Goal: Share content: Share content

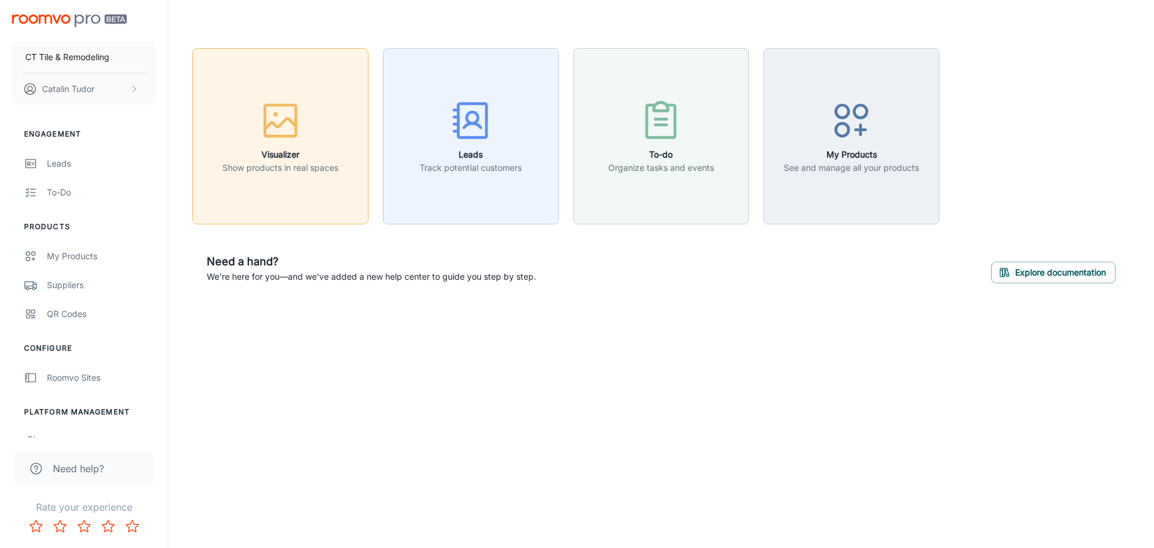
click at [215, 106] on button "Visualizer Show products in real spaces" at bounding box center [280, 136] width 176 height 176
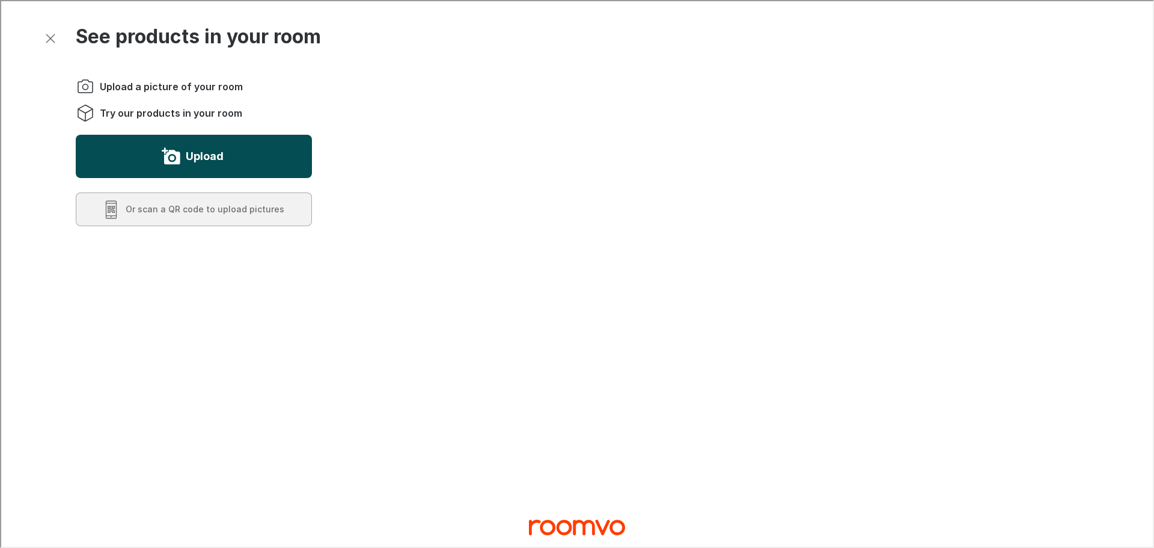
click at [189, 141] on button "Upload" at bounding box center [193, 154] width 236 height 43
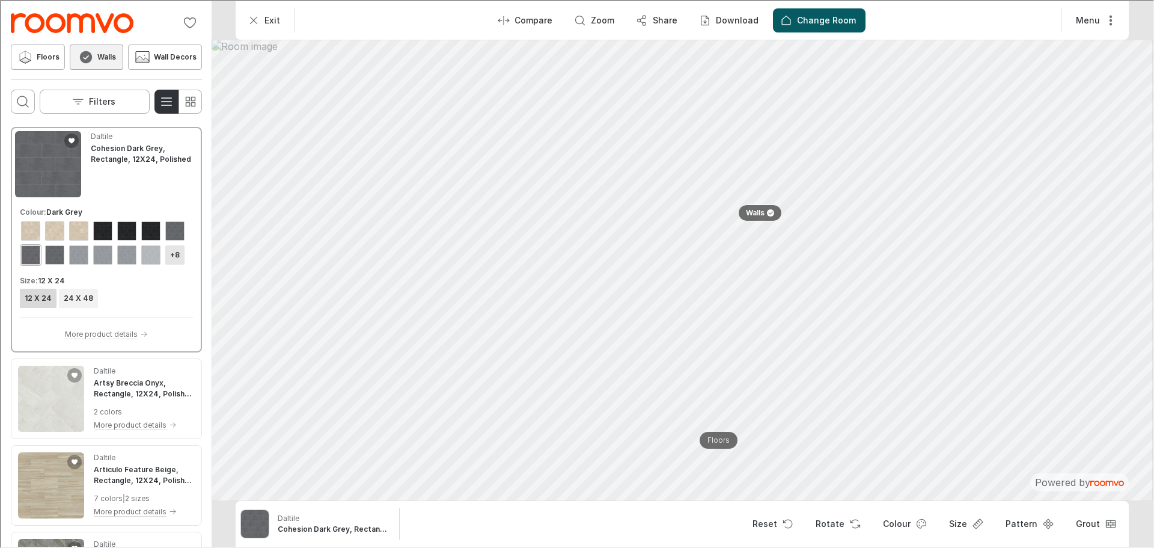
click at [169, 259] on h6 "+8" at bounding box center [174, 253] width 10 height 11
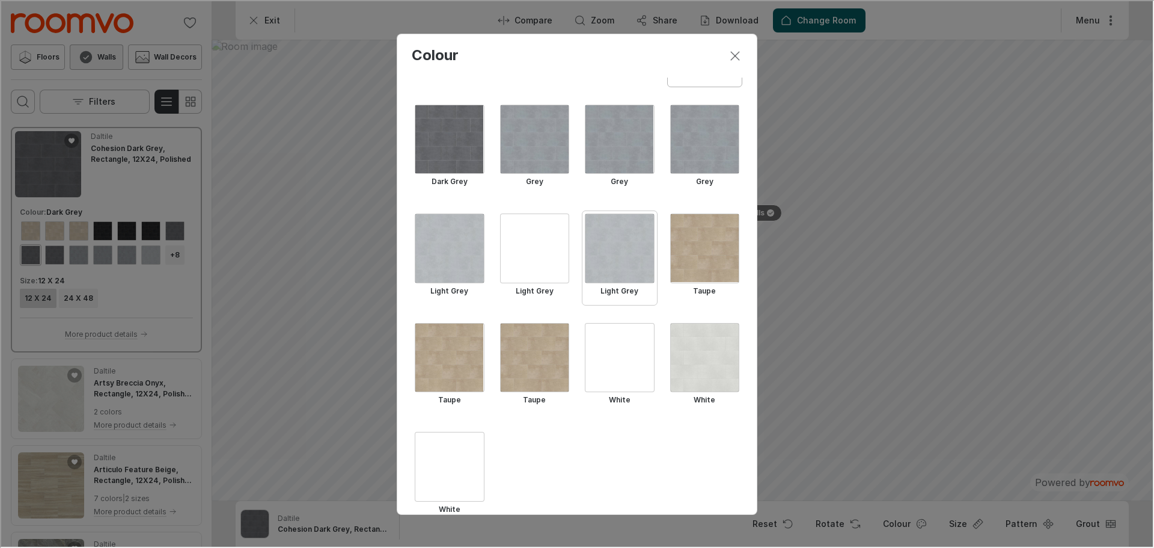
scroll to position [209, 0]
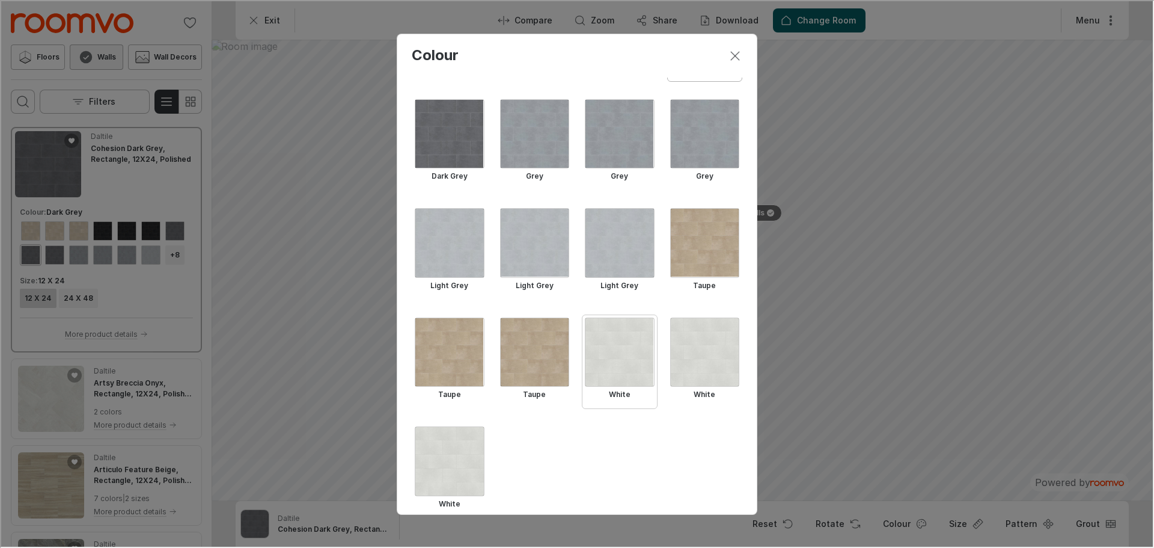
click at [626, 339] on div "Select White" at bounding box center [619, 351] width 70 height 70
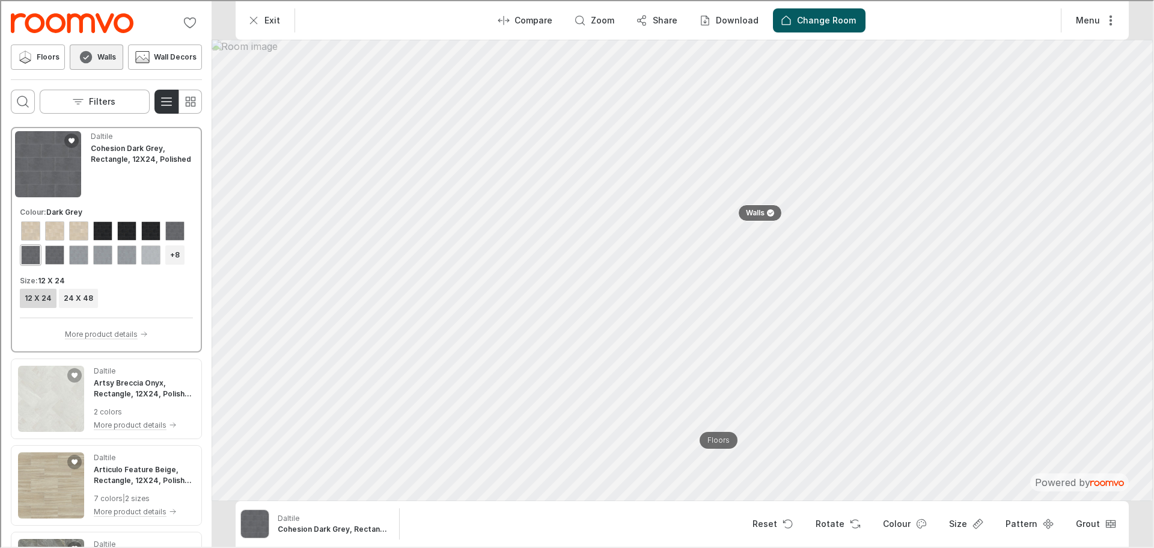
scroll to position [0, 0]
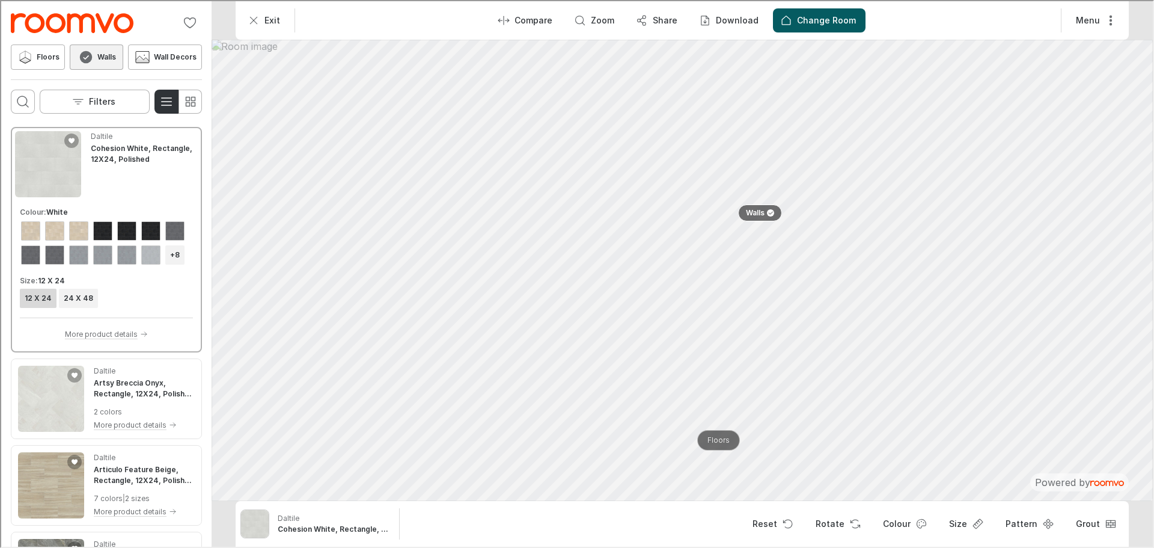
click at [718, 435] on p "Floors" at bounding box center [717, 439] width 22 height 10
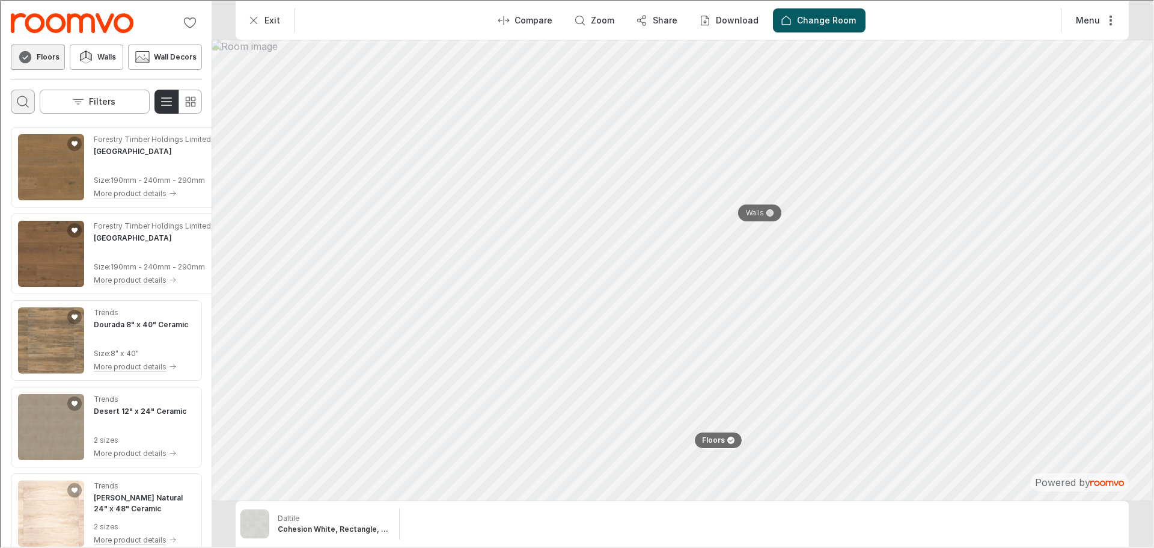
click at [31, 102] on button "Open search box" at bounding box center [22, 100] width 24 height 24
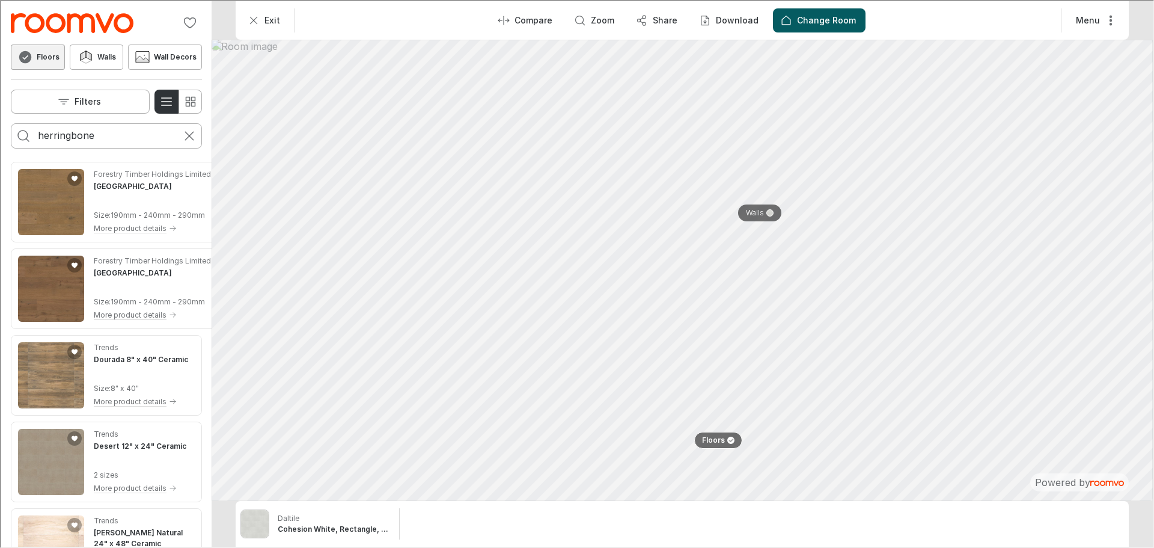
type input "herringbone"
click at [10, 123] on button "Search for products" at bounding box center [22, 135] width 24 height 24
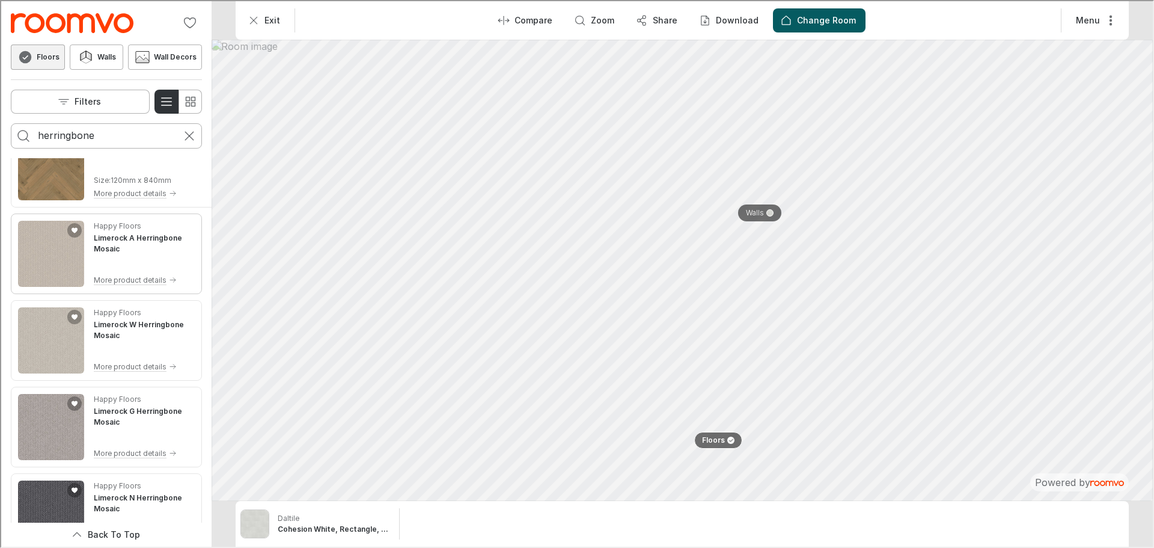
scroll to position [2404, 0]
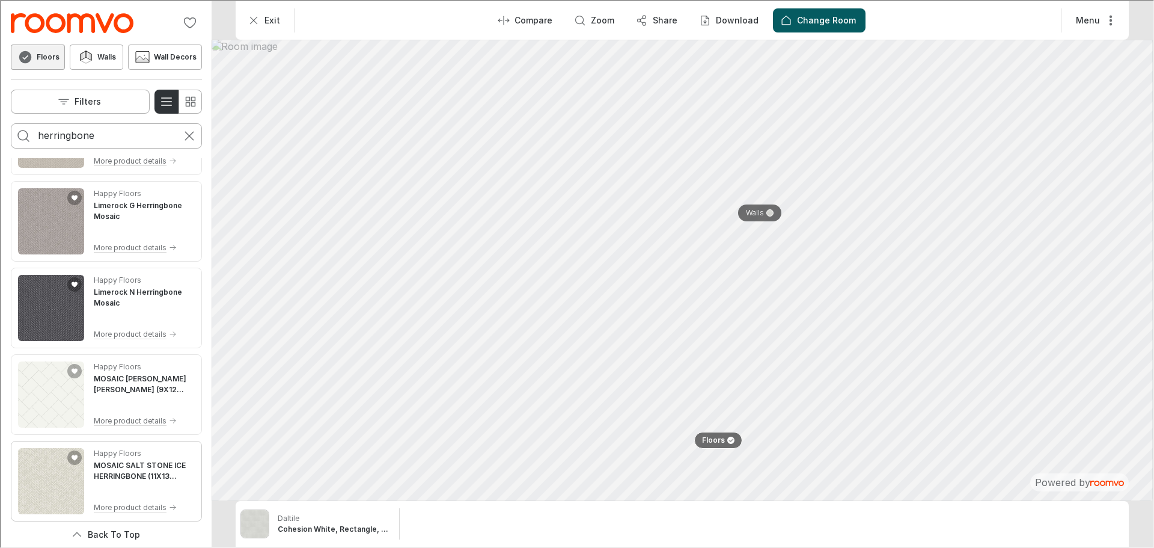
click at [113, 470] on h4 "MOSAIC SALT STONE ICE HERRINGBONE (11X13 SHEET)" at bounding box center [143, 470] width 101 height 22
click at [718, 16] on p "Download" at bounding box center [736, 19] width 43 height 12
click at [766, 51] on li "Image" at bounding box center [768, 49] width 143 height 24
click at [729, 8] on button "Download" at bounding box center [729, 19] width 76 height 24
click at [742, 49] on p "Image" at bounding box center [738, 48] width 28 height 13
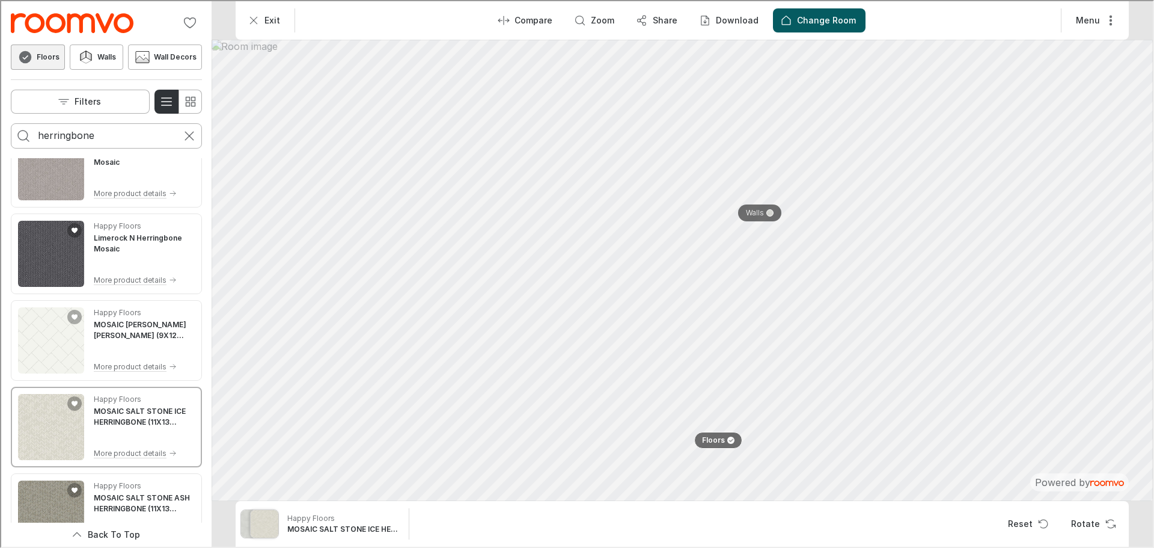
scroll to position [2705, 0]
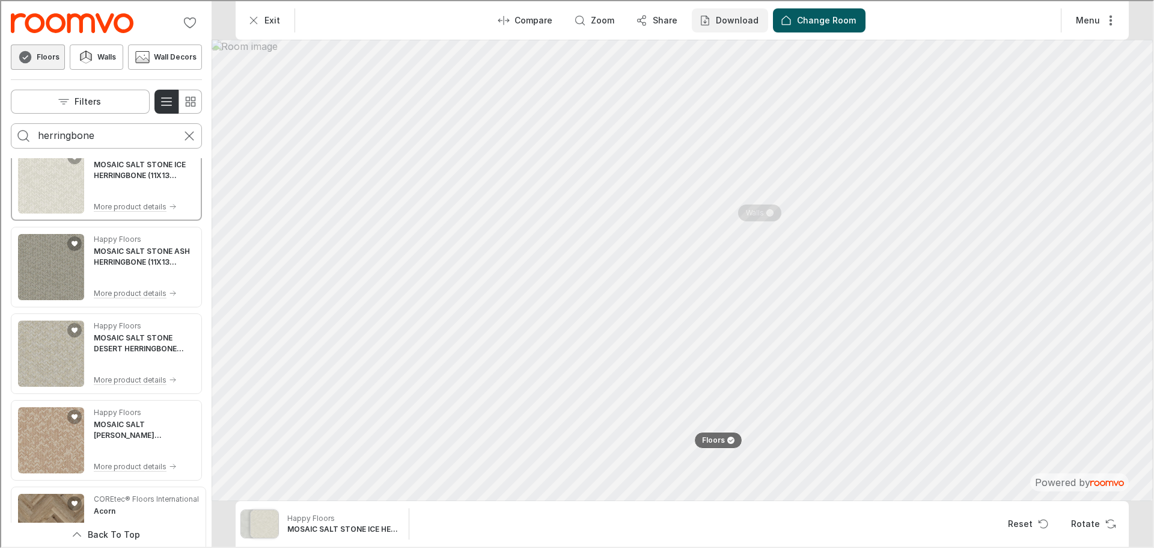
click at [722, 22] on p "Download" at bounding box center [736, 19] width 43 height 12
click at [730, 51] on p "Image" at bounding box center [738, 48] width 28 height 13
click at [640, 18] on circle "button" at bounding box center [637, 19] width 3 height 3
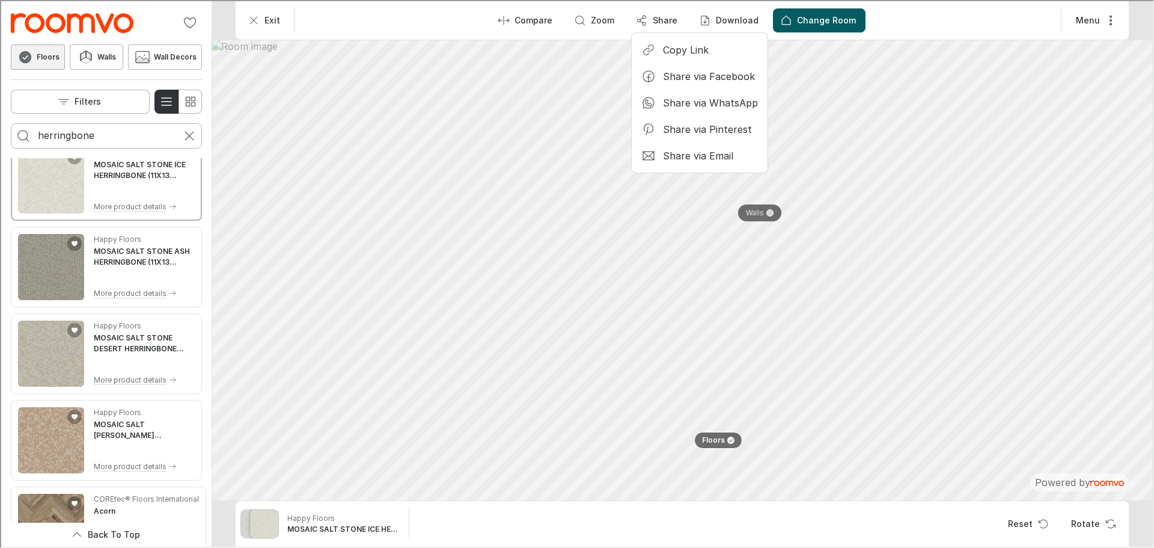
click at [731, 154] on li "Share via Email" at bounding box center [698, 154] width 126 height 24
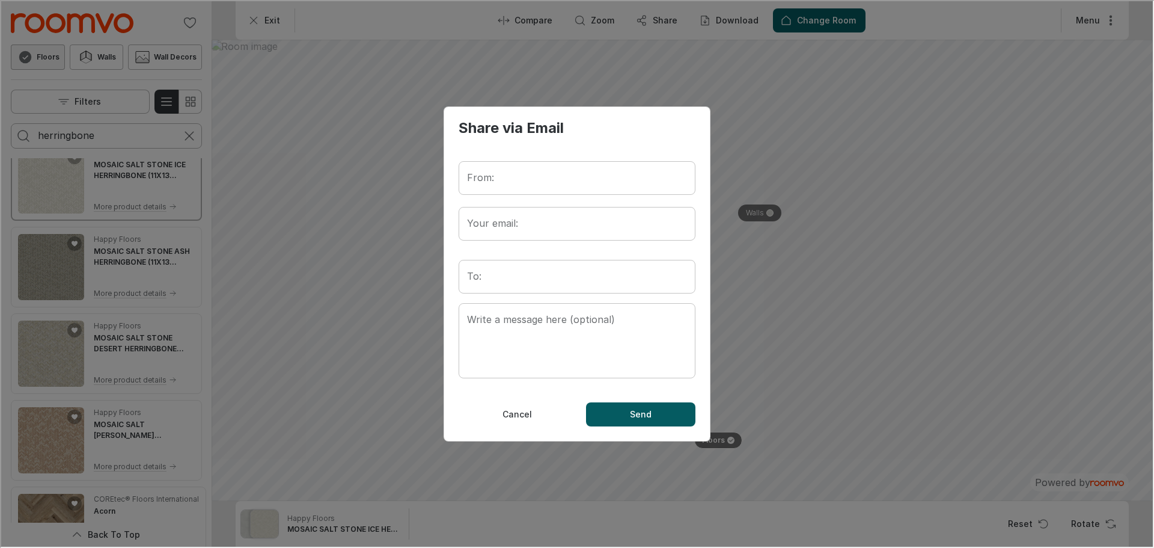
click at [566, 165] on input "From:" at bounding box center [575, 177] width 237 height 34
type input "[PERSON_NAME]"
click at [528, 238] on input "Your email:" at bounding box center [575, 223] width 237 height 34
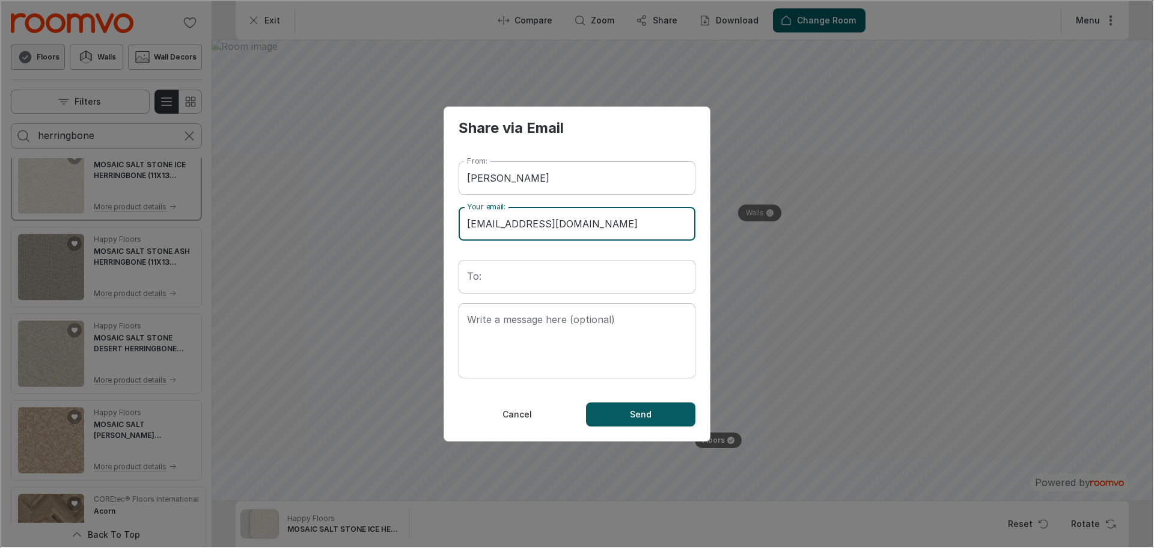
type input "[EMAIL_ADDRESS][DOMAIN_NAME]"
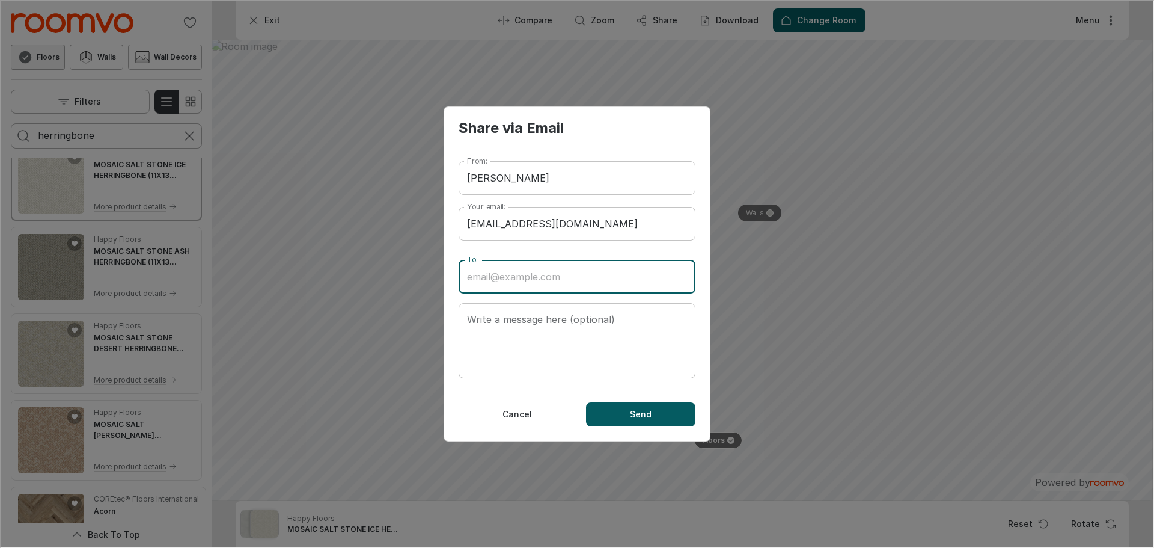
click at [587, 279] on input "To:" at bounding box center [575, 275] width 237 height 34
type input "[EMAIL_ADDRESS][DOMAIN_NAME]"
click at [605, 327] on textarea "Write a message here (optional)" at bounding box center [576, 339] width 220 height 55
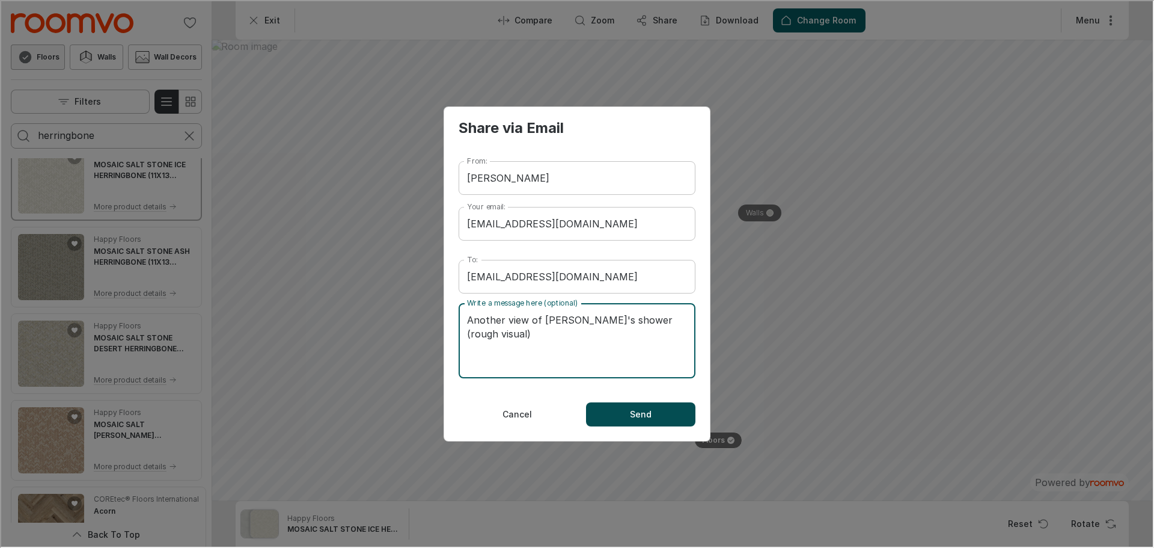
type textarea "Another view of [PERSON_NAME]'s shower (rough visual)"
click at [633, 414] on p "Send" at bounding box center [640, 413] width 22 height 12
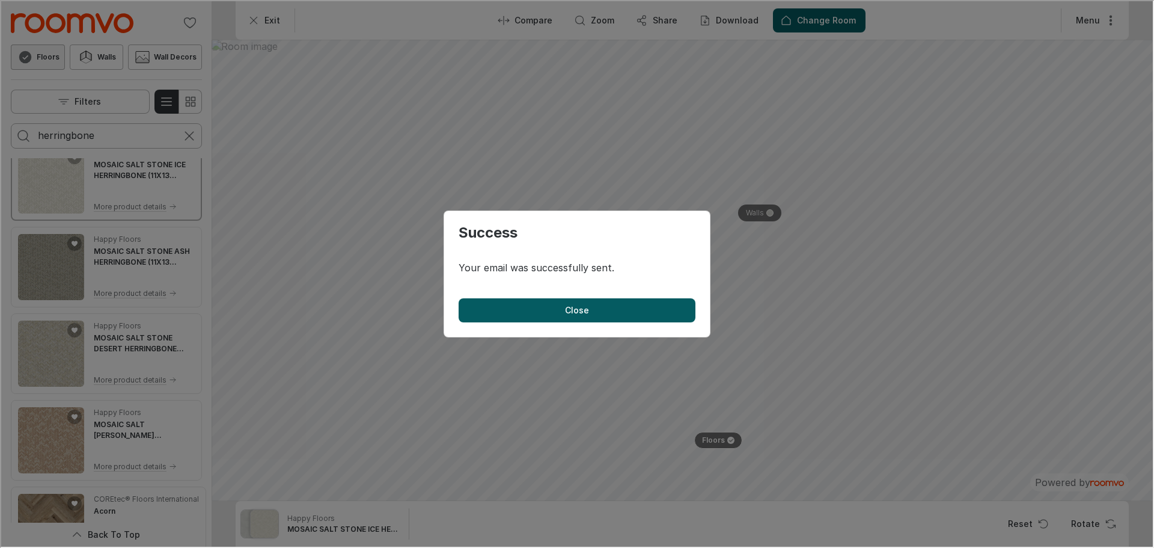
click at [602, 300] on button "Close" at bounding box center [575, 309] width 237 height 24
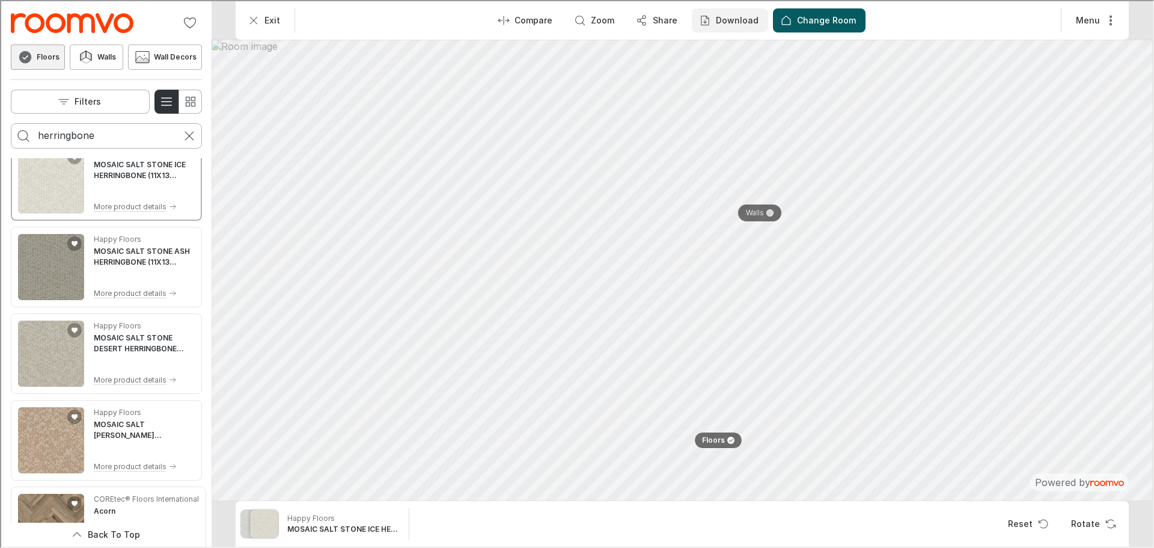
click at [717, 11] on button "Download" at bounding box center [729, 19] width 76 height 24
click at [810, 67] on li "Image & Product Details" at bounding box center [768, 75] width 143 height 24
